Goal: Check status: Check status

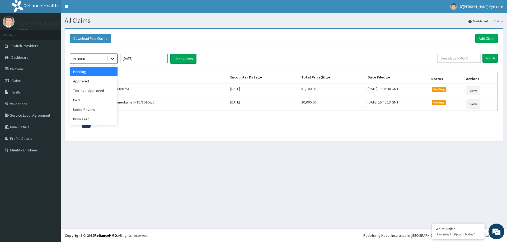
click at [112, 60] on icon at bounding box center [112, 58] width 5 height 5
click at [84, 107] on div "Under Review" at bounding box center [93, 109] width 47 height 9
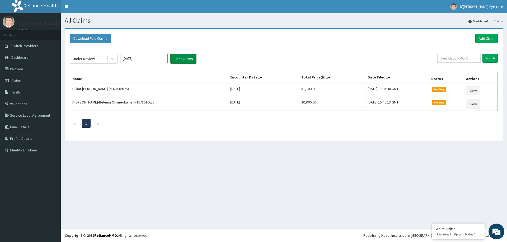
click at [177, 59] on button "Filter Claims" at bounding box center [183, 59] width 26 height 10
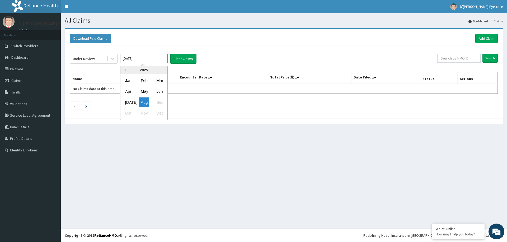
click at [146, 59] on input "[DATE]" at bounding box center [143, 58] width 47 height 9
click at [129, 100] on div "[DATE]" at bounding box center [128, 103] width 11 height 10
click at [112, 60] on icon at bounding box center [112, 58] width 5 height 5
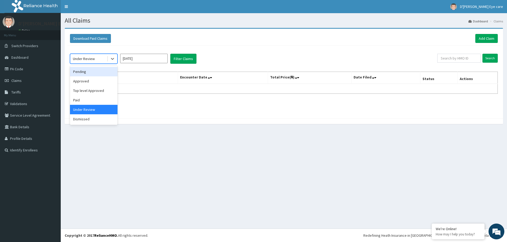
click at [83, 72] on div "Pending" at bounding box center [93, 71] width 47 height 9
click at [83, 72] on th "Name" at bounding box center [124, 78] width 108 height 12
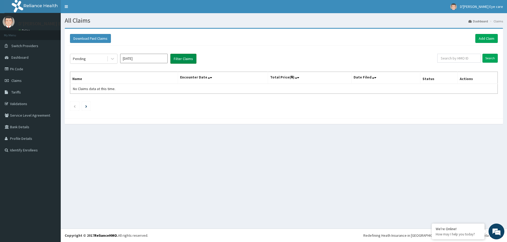
click at [180, 58] on button "Filter Claims" at bounding box center [183, 59] width 26 height 10
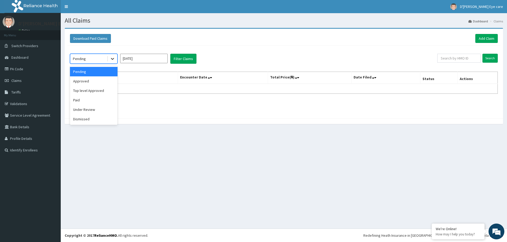
click at [114, 58] on icon at bounding box center [112, 58] width 5 height 5
click at [86, 109] on div "Under Review" at bounding box center [93, 109] width 47 height 9
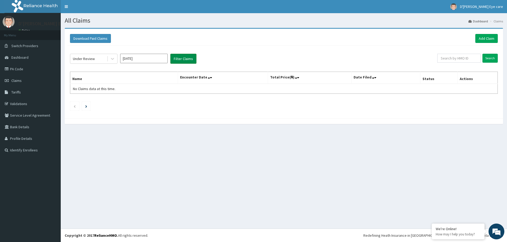
click at [177, 57] on button "Filter Claims" at bounding box center [183, 59] width 26 height 10
click at [139, 59] on input "[DATE]" at bounding box center [143, 58] width 47 height 9
click at [144, 102] on div "Aug" at bounding box center [144, 103] width 11 height 10
type input "[DATE]"
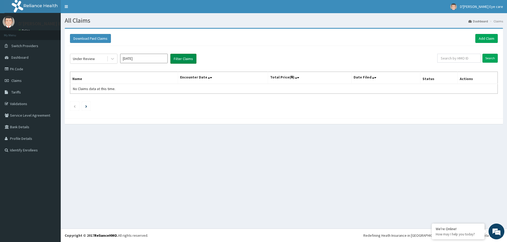
click at [178, 57] on button "Filter Claims" at bounding box center [183, 59] width 26 height 10
click at [178, 59] on button "Filter Claims" at bounding box center [183, 59] width 26 height 10
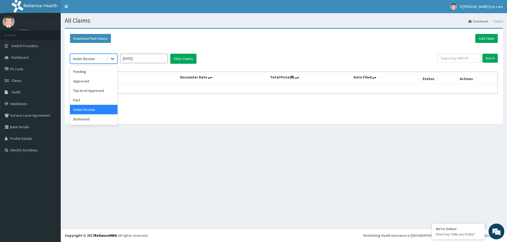
click at [116, 58] on div at bounding box center [112, 58] width 9 height 9
click at [85, 80] on div "Approved" at bounding box center [93, 81] width 47 height 9
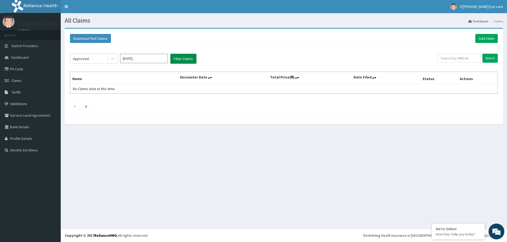
click at [184, 56] on button "Filter Claims" at bounding box center [183, 59] width 26 height 10
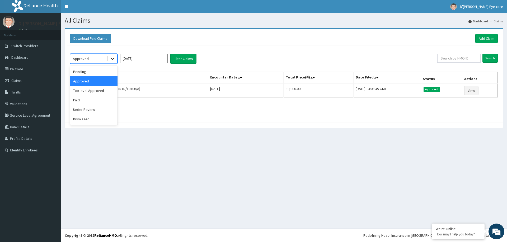
click at [114, 57] on icon at bounding box center [112, 58] width 5 height 5
click at [90, 70] on div "Pending" at bounding box center [93, 71] width 47 height 9
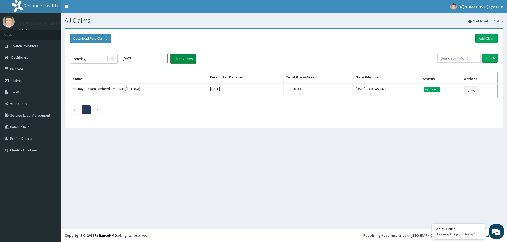
click at [176, 60] on button "Filter Claims" at bounding box center [183, 59] width 26 height 10
